Goal: Task Accomplishment & Management: Use online tool/utility

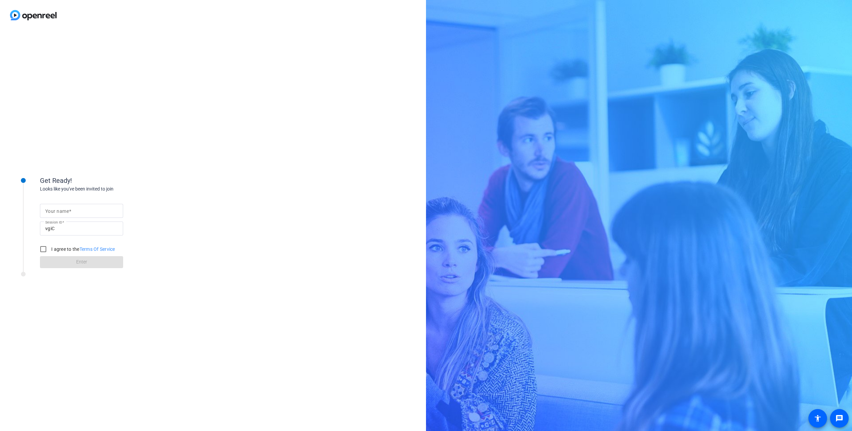
click at [69, 212] on label "Your name" at bounding box center [58, 210] width 26 height 5
click at [69, 212] on input "Your name" at bounding box center [81, 211] width 73 height 8
type input "[PERSON_NAME]"
click at [46, 251] on input "I agree to the Terms Of Service" at bounding box center [43, 248] width 13 height 13
checkbox input "true"
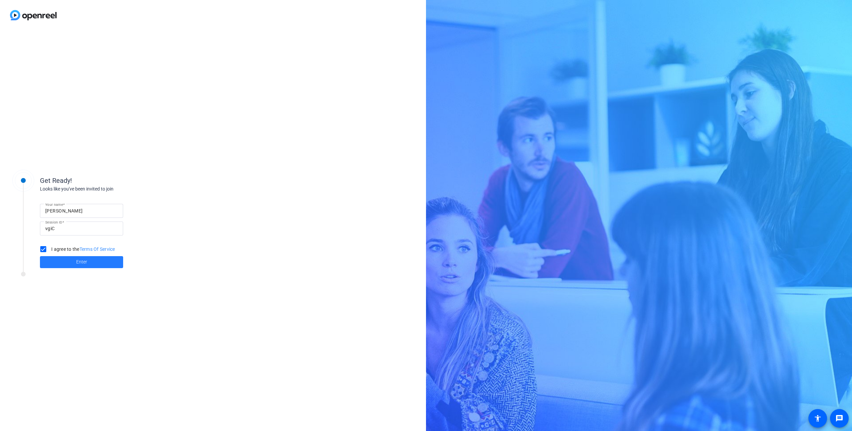
click at [48, 260] on span at bounding box center [81, 262] width 83 height 16
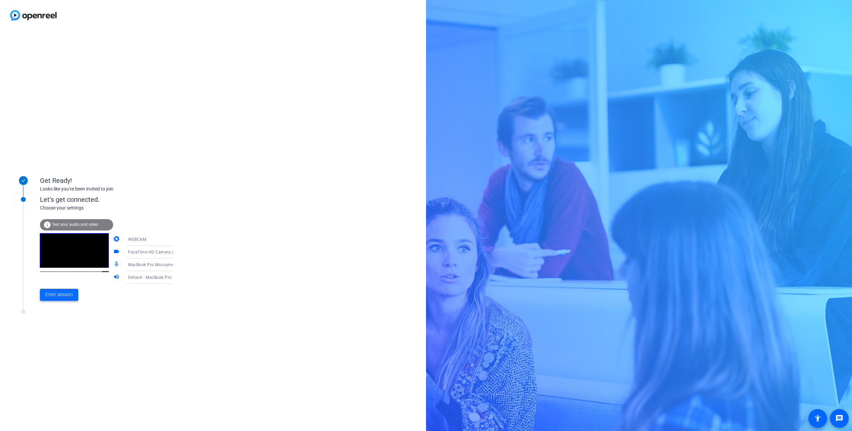
click at [66, 298] on span "Enter session" at bounding box center [59, 294] width 28 height 7
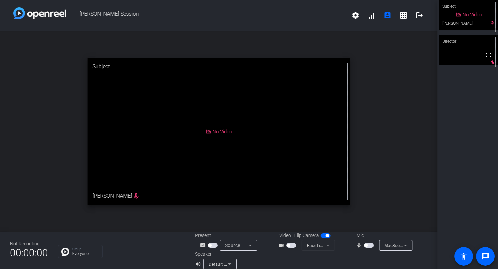
click at [367, 245] on span "button" at bounding box center [365, 244] width 3 height 3
click at [290, 246] on span "button" at bounding box center [288, 244] width 3 height 3
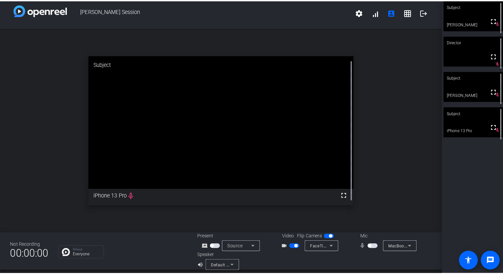
scroll to position [7, 0]
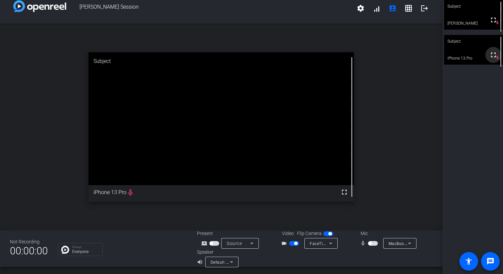
click at [492, 58] on mat-icon "fullscreen" at bounding box center [494, 55] width 8 height 8
